Goal: Information Seeking & Learning: Learn about a topic

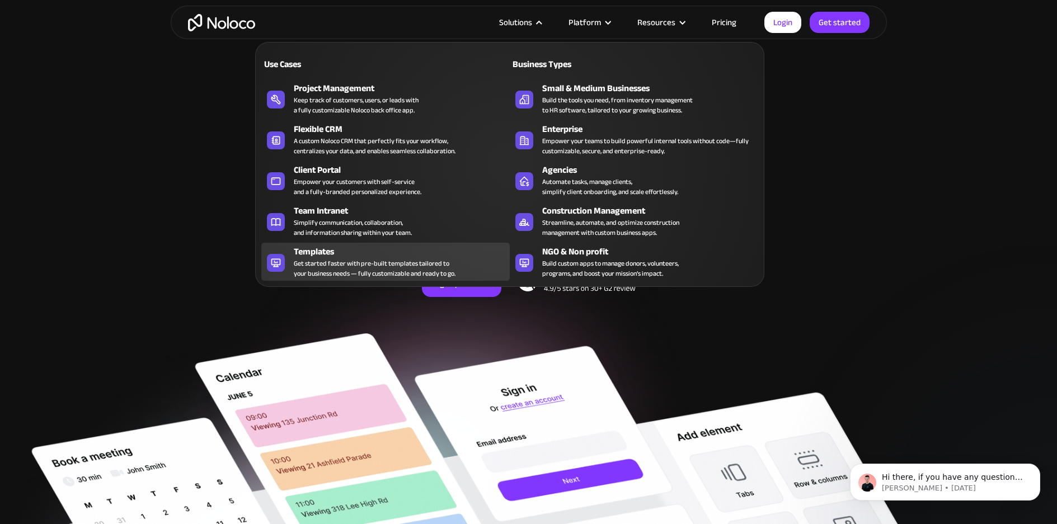
scroll to position [29, 0]
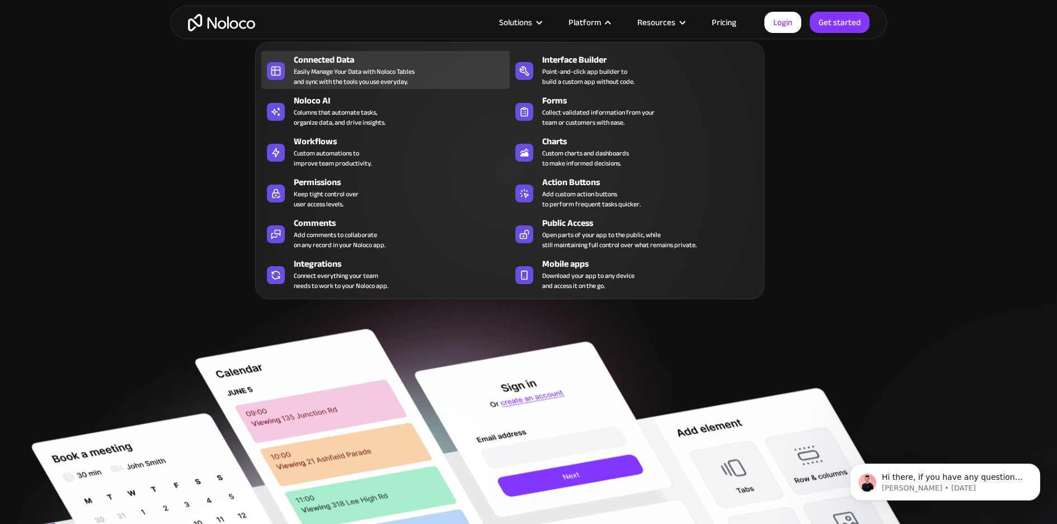
click at [408, 77] on div "Easily Manage Your Data with Noloco Tables and sync with the tools you use ever…" at bounding box center [354, 77] width 121 height 20
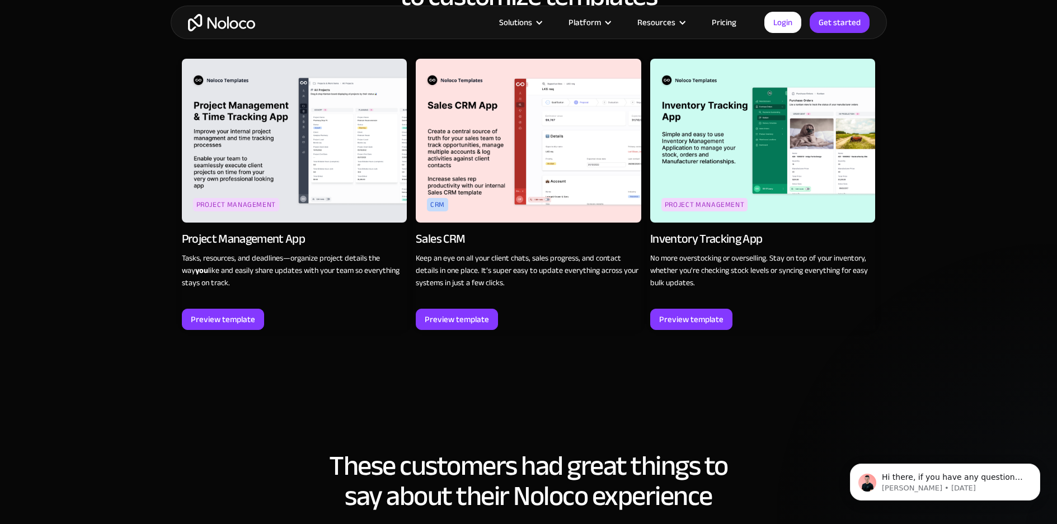
scroll to position [1619, 0]
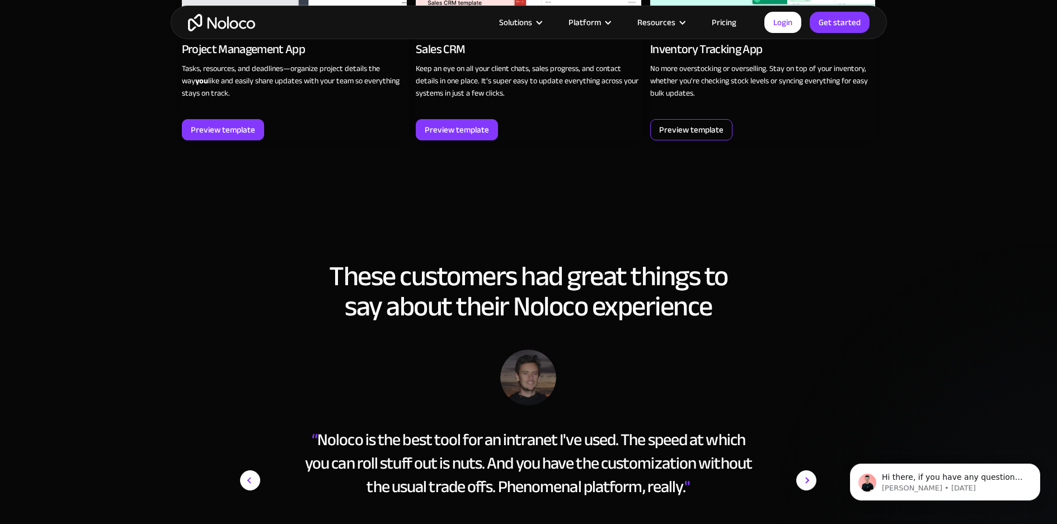
click at [698, 137] on div "Preview template" at bounding box center [691, 129] width 64 height 15
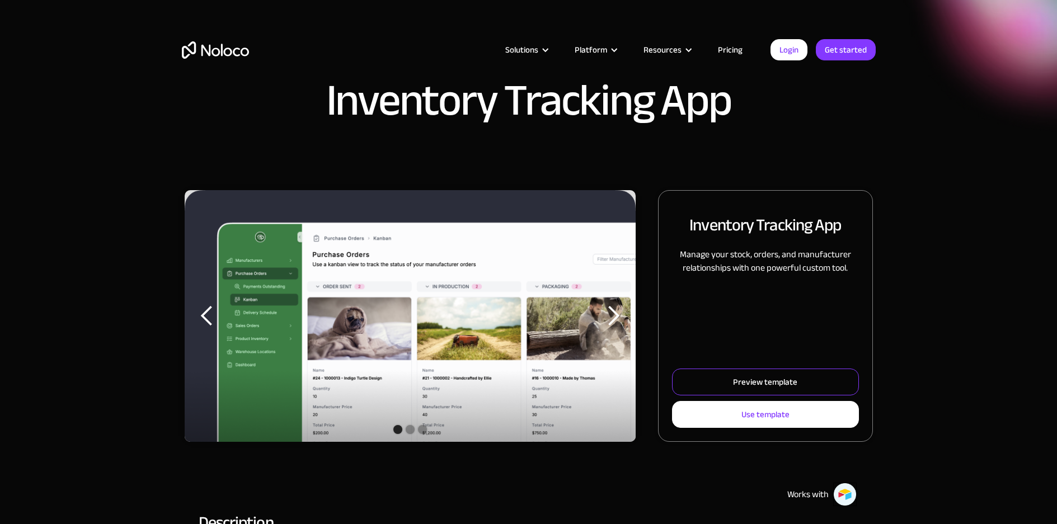
click at [771, 386] on div "Preview template" at bounding box center [765, 382] width 64 height 15
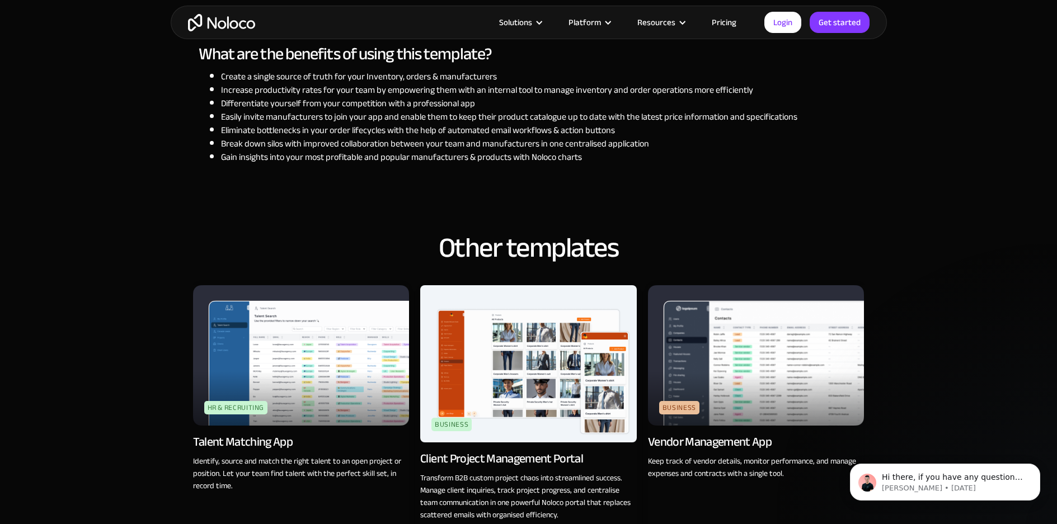
scroll to position [1086, 0]
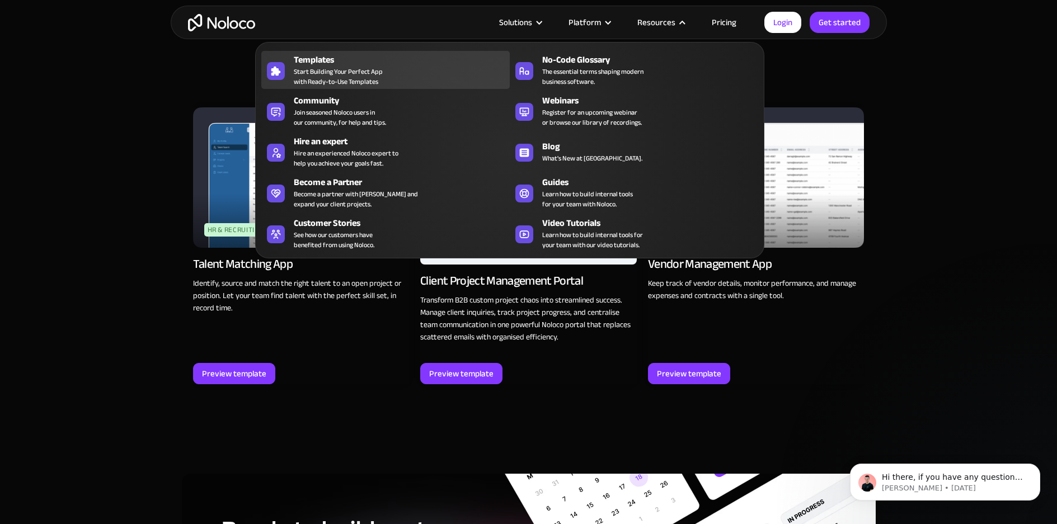
click at [342, 70] on span "Start Building Your Perfect App with Ready-to-Use Templates" at bounding box center [338, 77] width 89 height 20
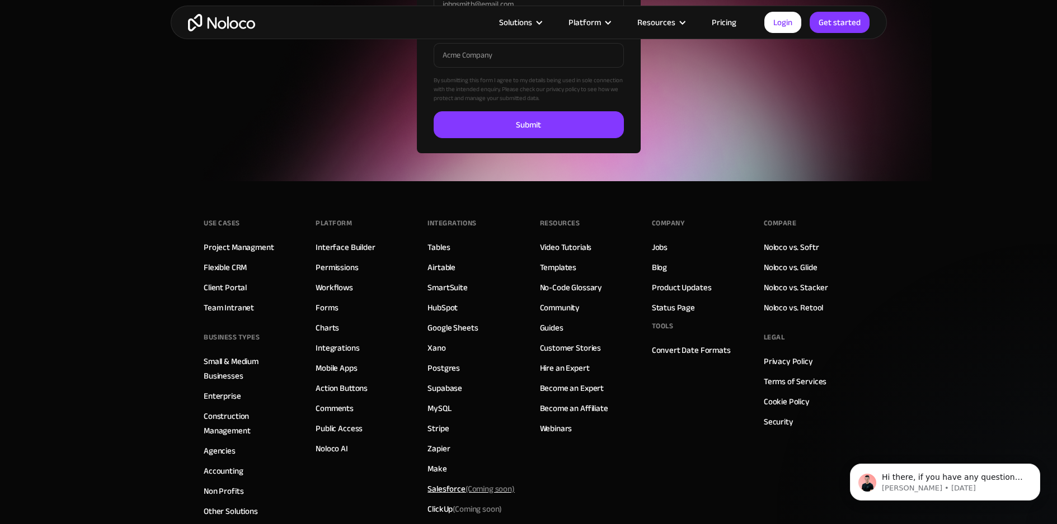
scroll to position [3850, 0]
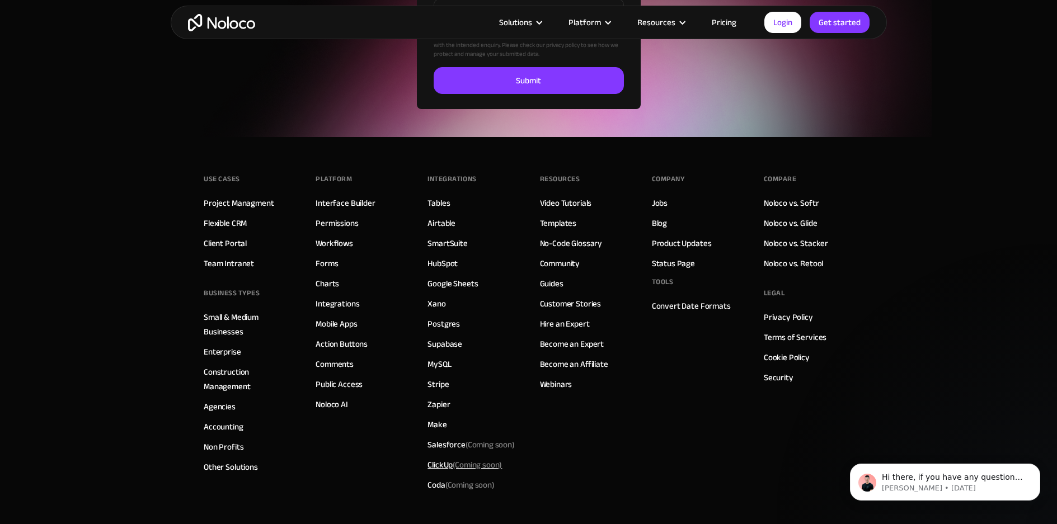
click at [435, 462] on div "ClickUp (Coming soon)" at bounding box center [464, 465] width 74 height 15
click at [450, 243] on link "SmartSuite" at bounding box center [447, 243] width 40 height 15
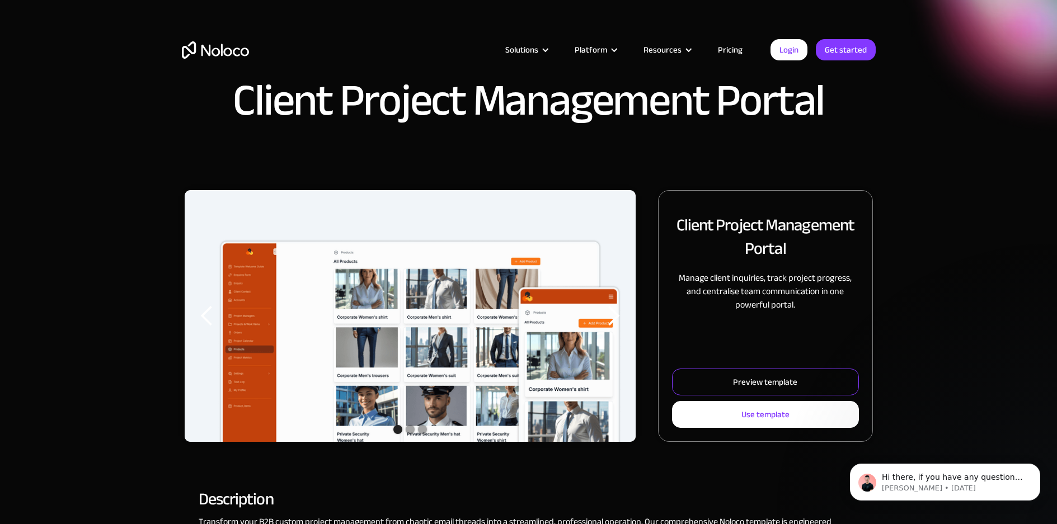
click at [722, 385] on link "Preview template" at bounding box center [765, 382] width 186 height 27
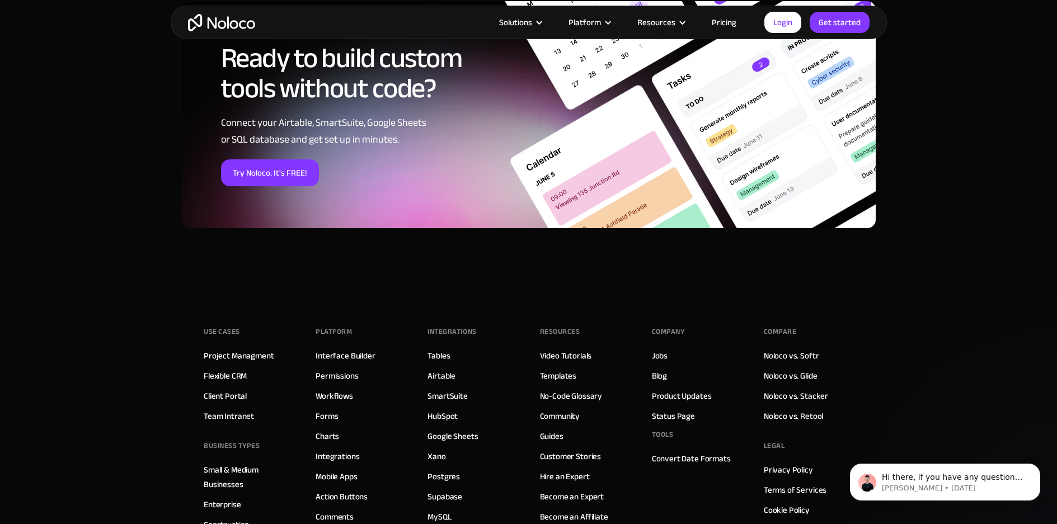
scroll to position [1948, 0]
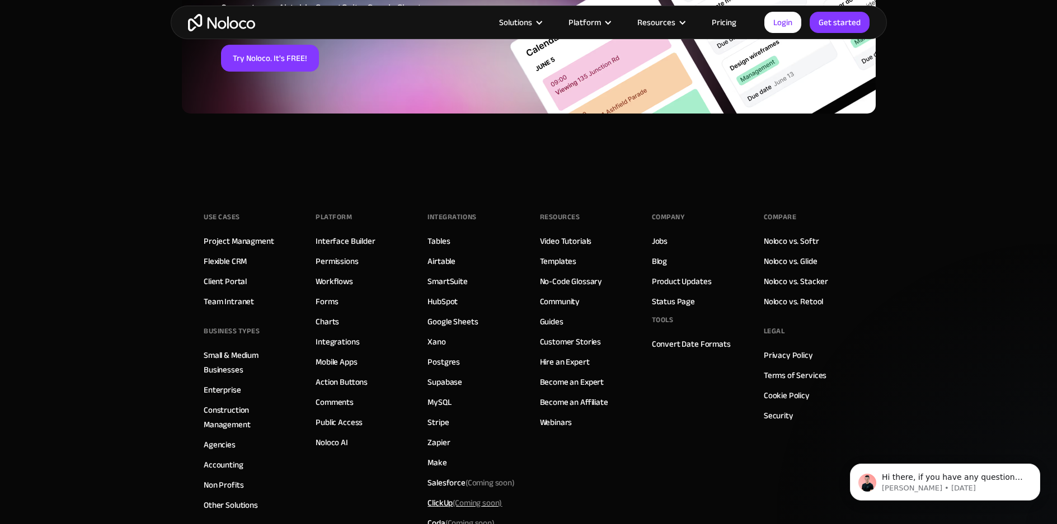
click at [442, 496] on div "ClickUp (Coming soon)" at bounding box center [464, 503] width 74 height 15
click at [545, 392] on div "Resources Video Tutorials Templates No-Code Glossary Community Guides Customer …" at bounding box center [584, 371] width 89 height 324
click at [703, 337] on link "Convert Date Formats" at bounding box center [691, 344] width 79 height 15
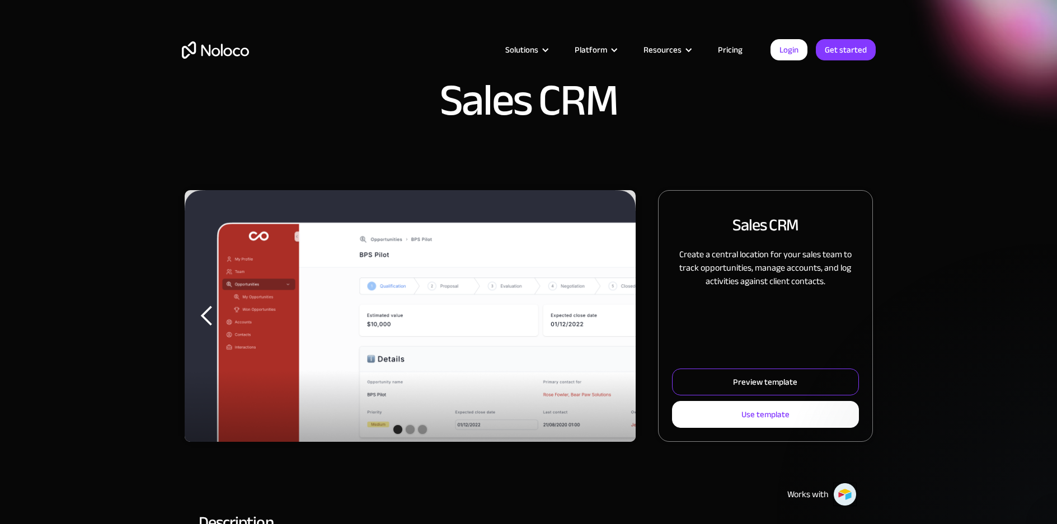
click at [776, 380] on div "Preview template" at bounding box center [765, 382] width 64 height 15
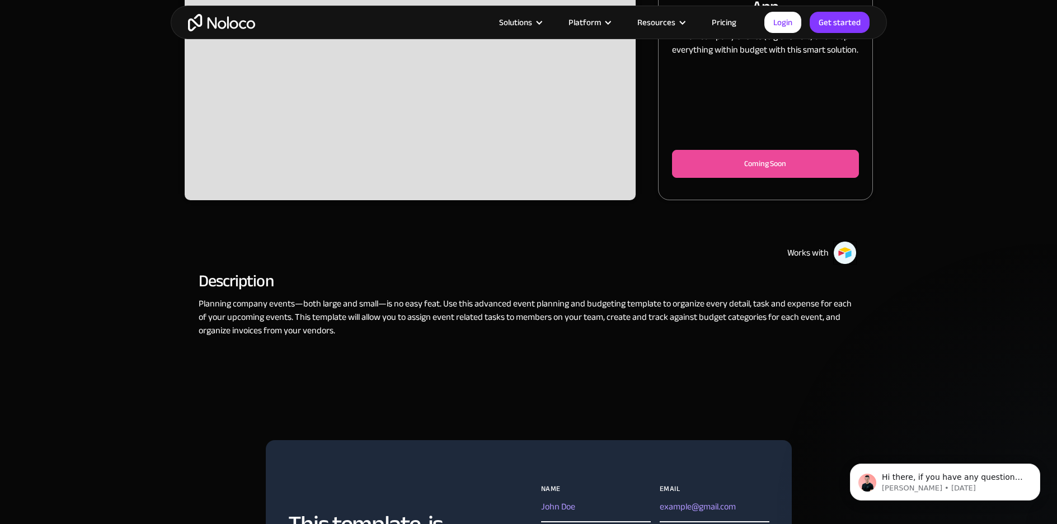
scroll to position [50, 0]
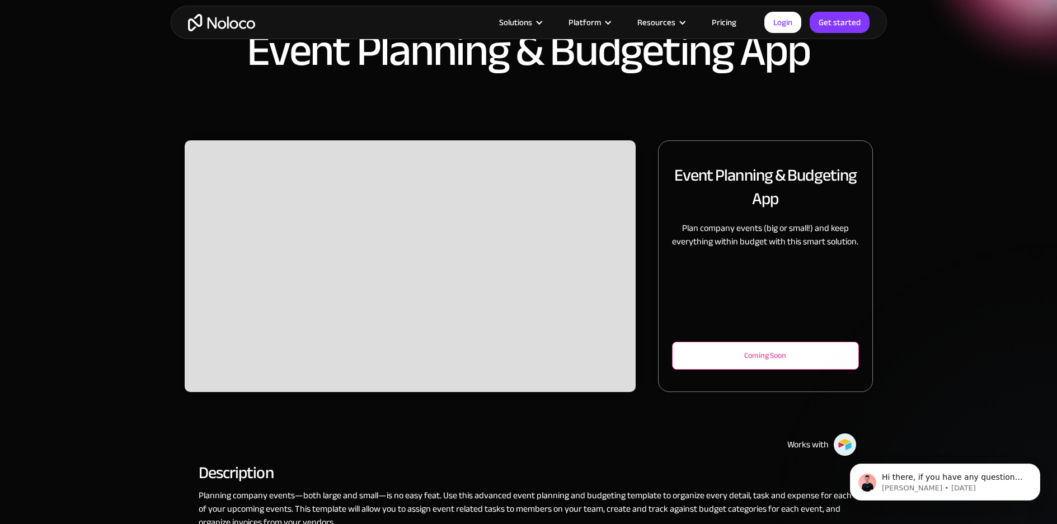
click at [725, 361] on div "Coming Soon" at bounding box center [764, 355] width 149 height 13
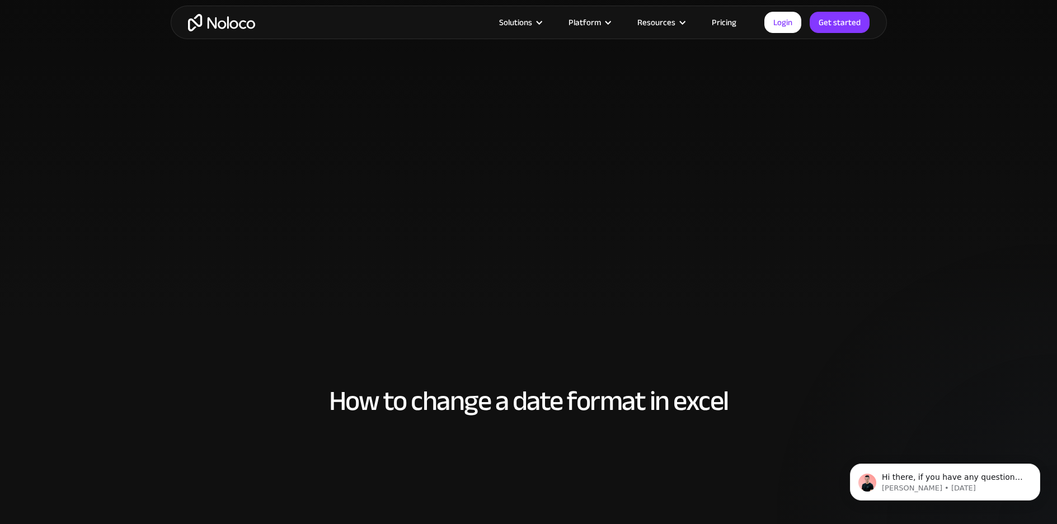
scroll to position [1055, 0]
